Goal: Transaction & Acquisition: Purchase product/service

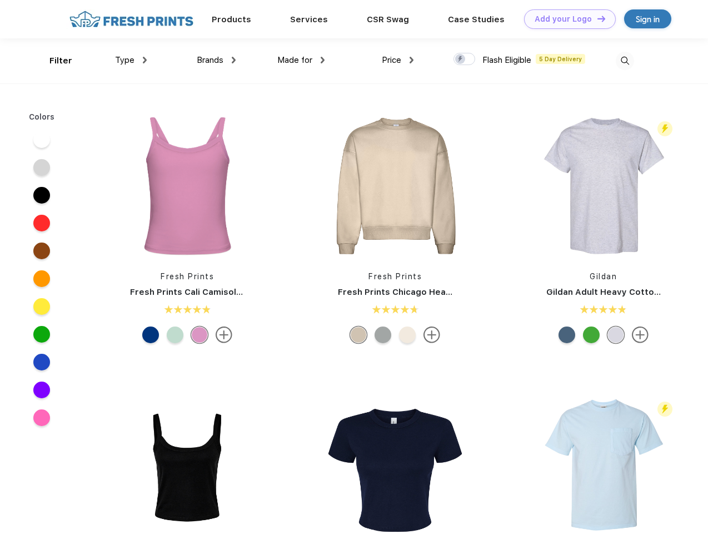
click at [566, 19] on link "Add your Logo Design Tool" at bounding box center [570, 18] width 92 height 19
click at [0, 0] on div "Design Tool" at bounding box center [0, 0] width 0 height 0
click at [596, 18] on link "Add your Logo Design Tool" at bounding box center [570, 18] width 92 height 19
click at [53, 61] on div "Filter" at bounding box center [60, 60] width 23 height 13
click at [131, 60] on span "Type" at bounding box center [124, 60] width 19 height 10
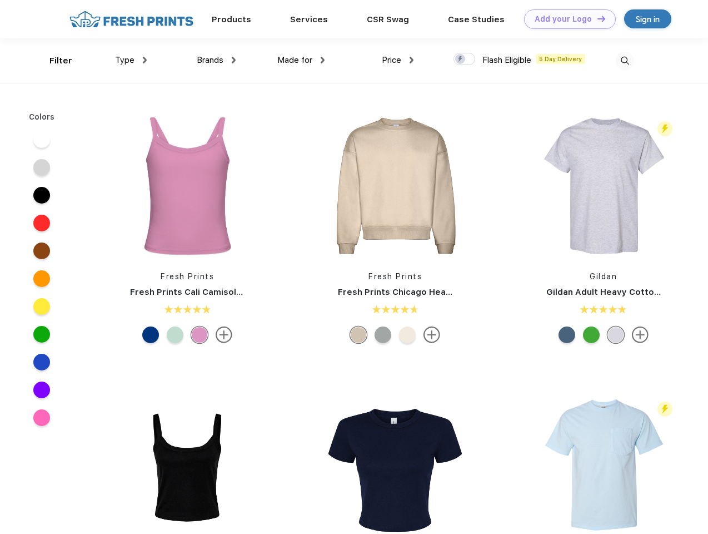
click at [216, 60] on span "Brands" at bounding box center [210, 60] width 27 height 10
click at [301, 60] on span "Made for" at bounding box center [294, 60] width 35 height 10
click at [398, 60] on span "Price" at bounding box center [391, 60] width 19 height 10
click at [465, 59] on div at bounding box center [465, 59] width 22 height 12
click at [461, 59] on input "checkbox" at bounding box center [457, 55] width 7 height 7
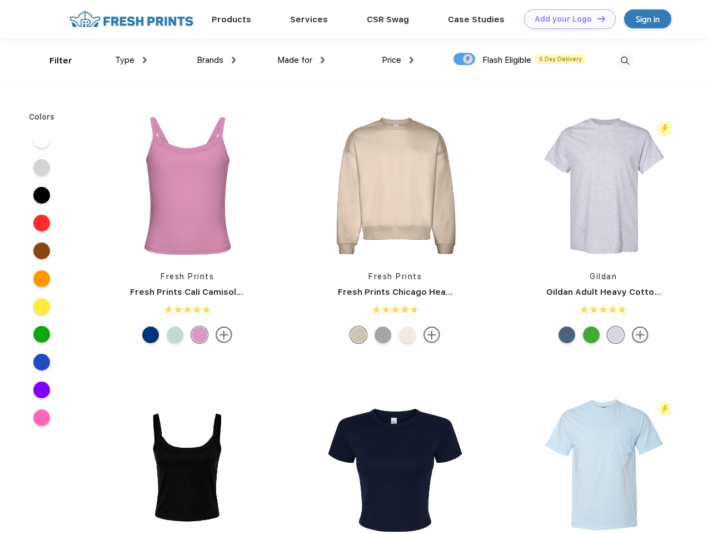
click at [625, 61] on img at bounding box center [625, 61] width 18 height 18
